Goal: Find contact information: Find contact information

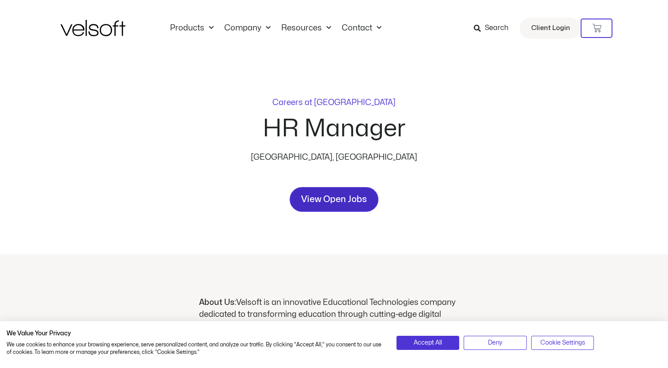
click at [318, 200] on span "View Open Jobs" at bounding box center [334, 200] width 66 height 14
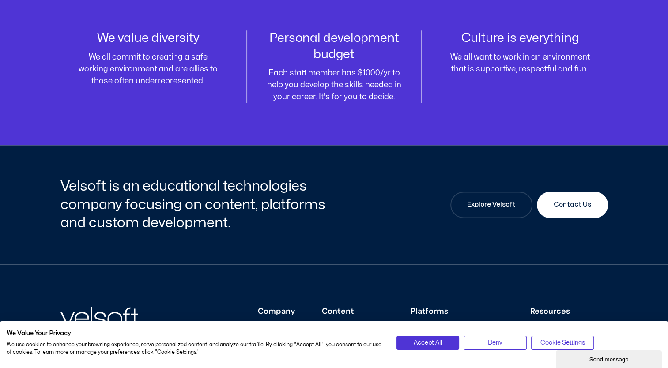
scroll to position [1222, 0]
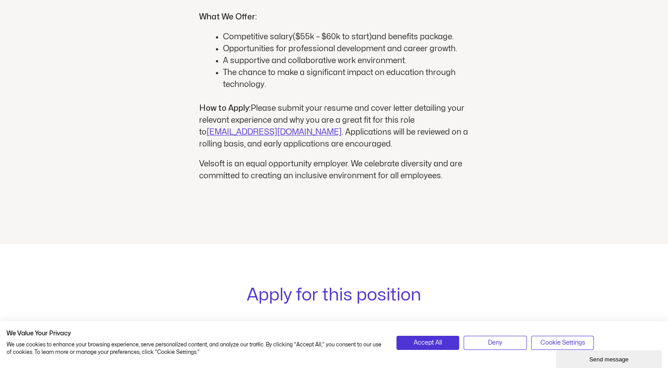
scroll to position [908, 0]
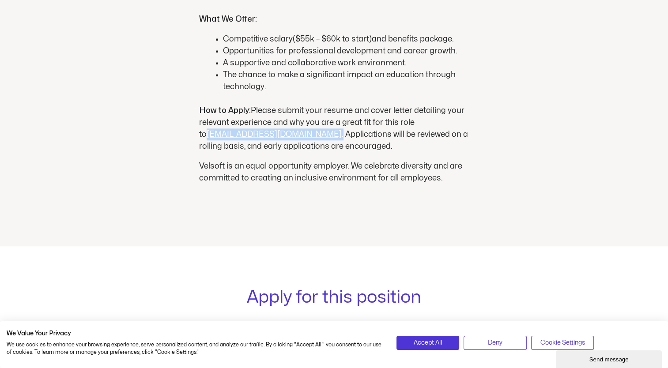
drag, startPoint x: 279, startPoint y: 123, endPoint x: 195, endPoint y: 119, distance: 83.5
copy p "[EMAIL_ADDRESS][DOMAIN_NAME] ."
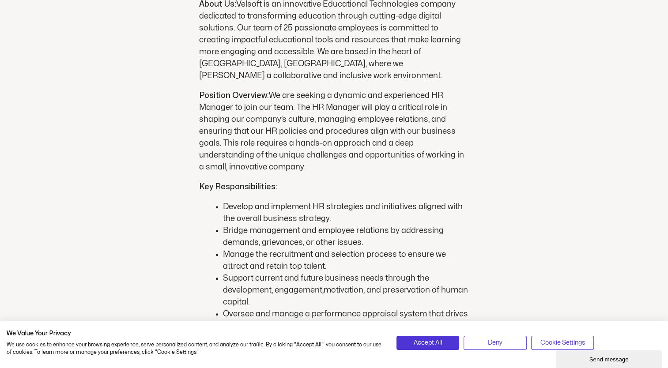
scroll to position [322, 0]
